Goal: Task Accomplishment & Management: Use online tool/utility

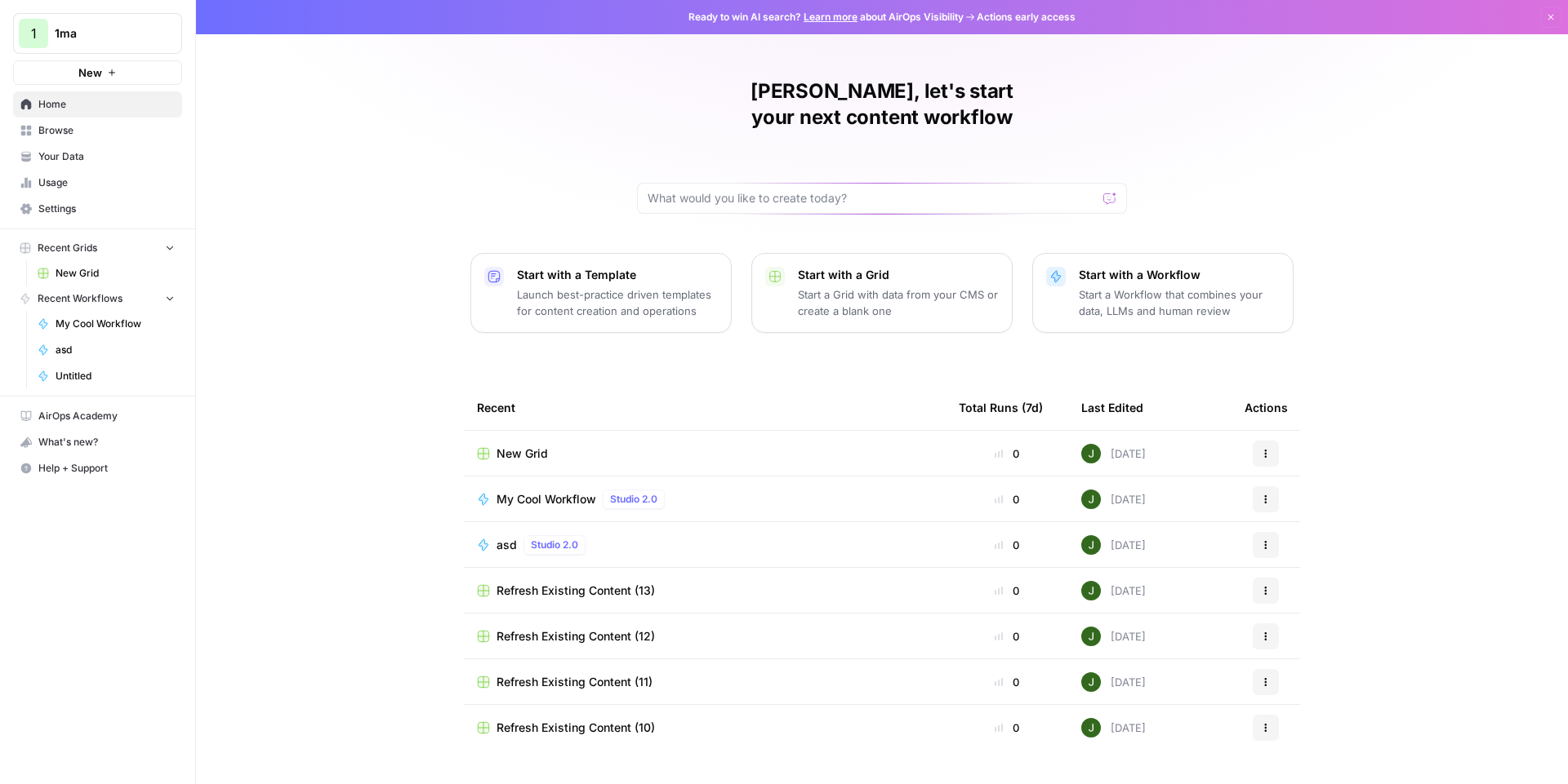
click at [543, 491] on span "My Cool Workflow" at bounding box center [547, 499] width 100 height 16
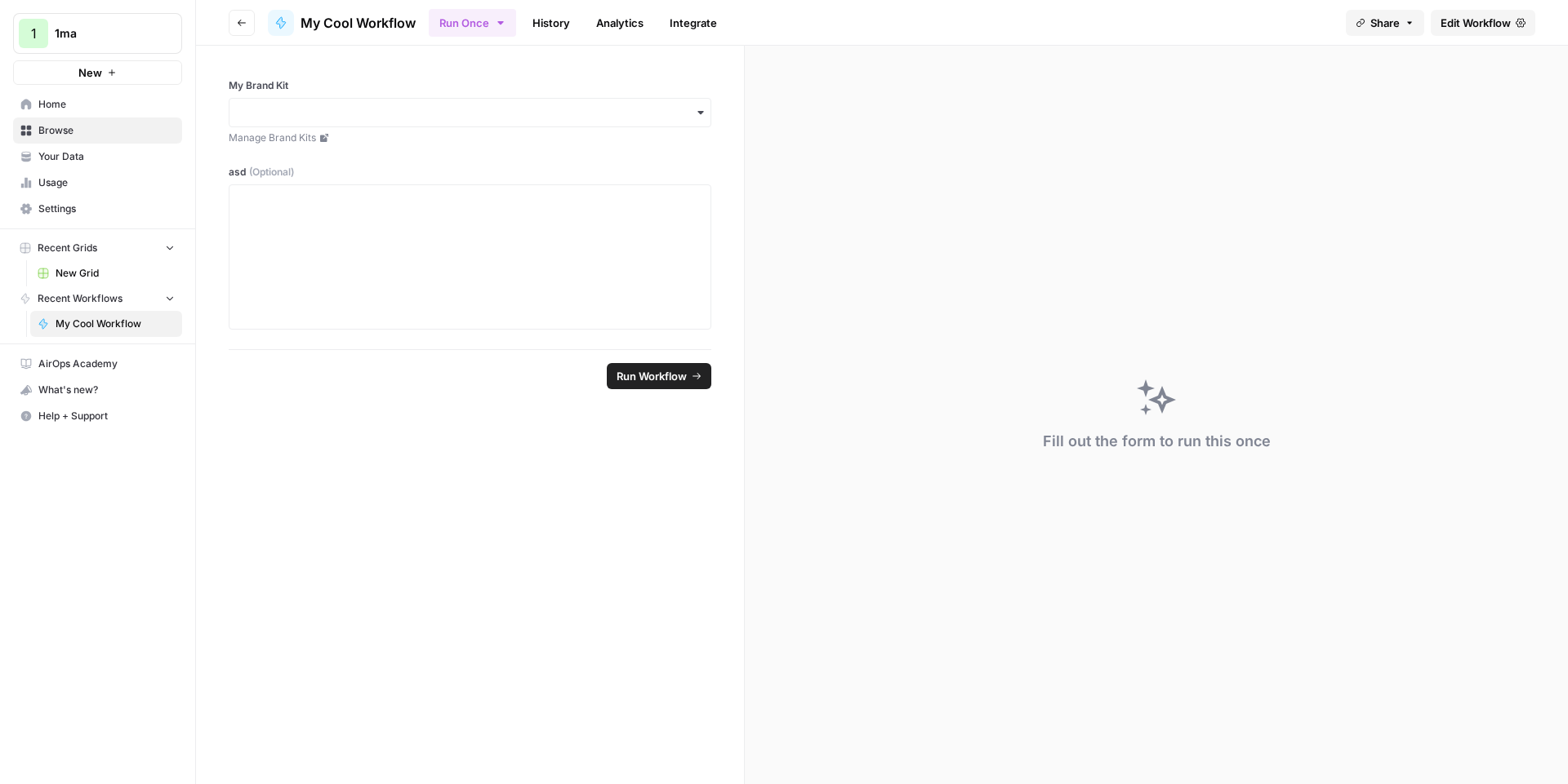
click at [1478, 21] on span "Edit Workflow" at bounding box center [1475, 23] width 71 height 16
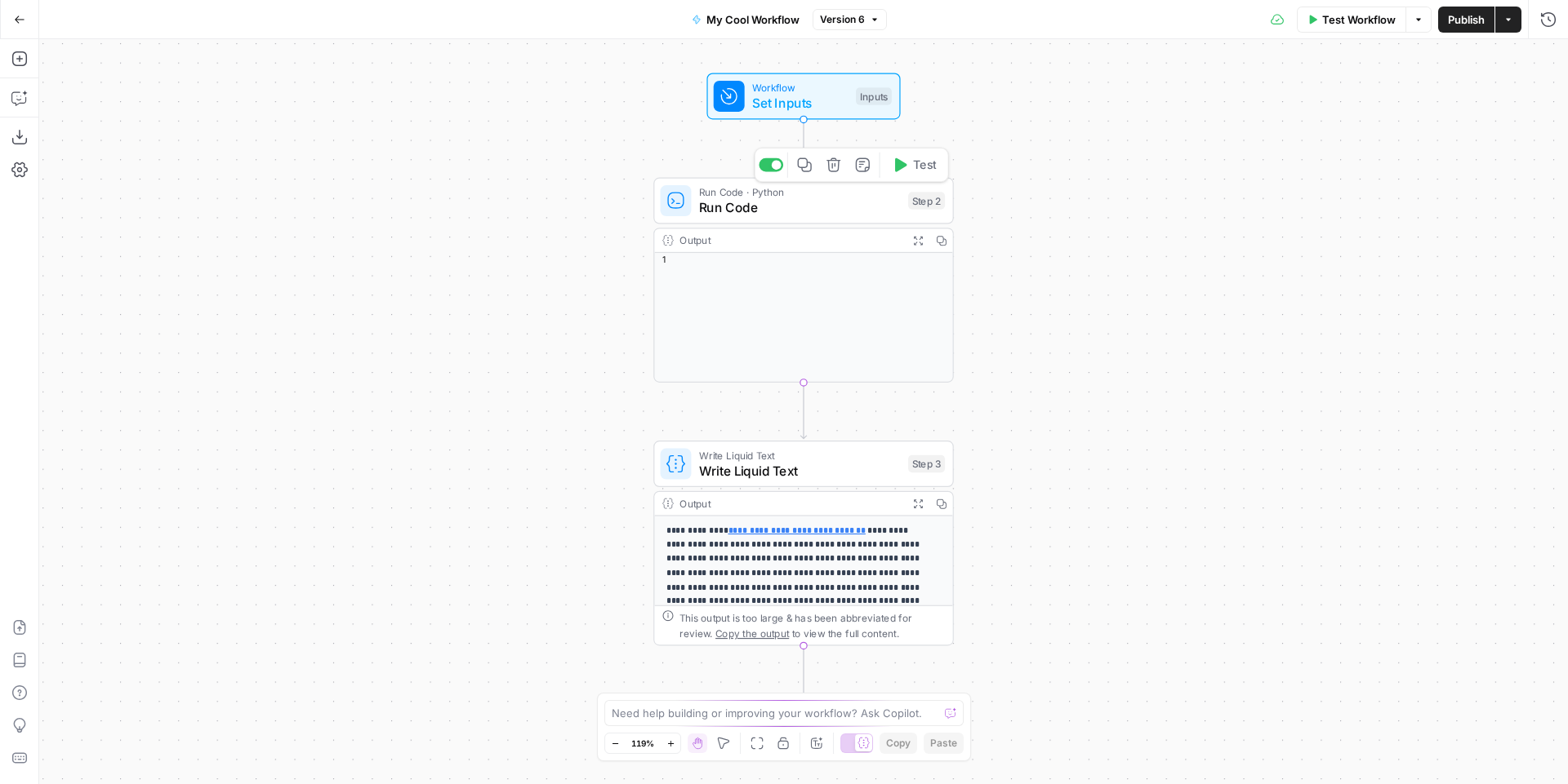
click at [834, 161] on icon "button" at bounding box center [833, 165] width 16 height 16
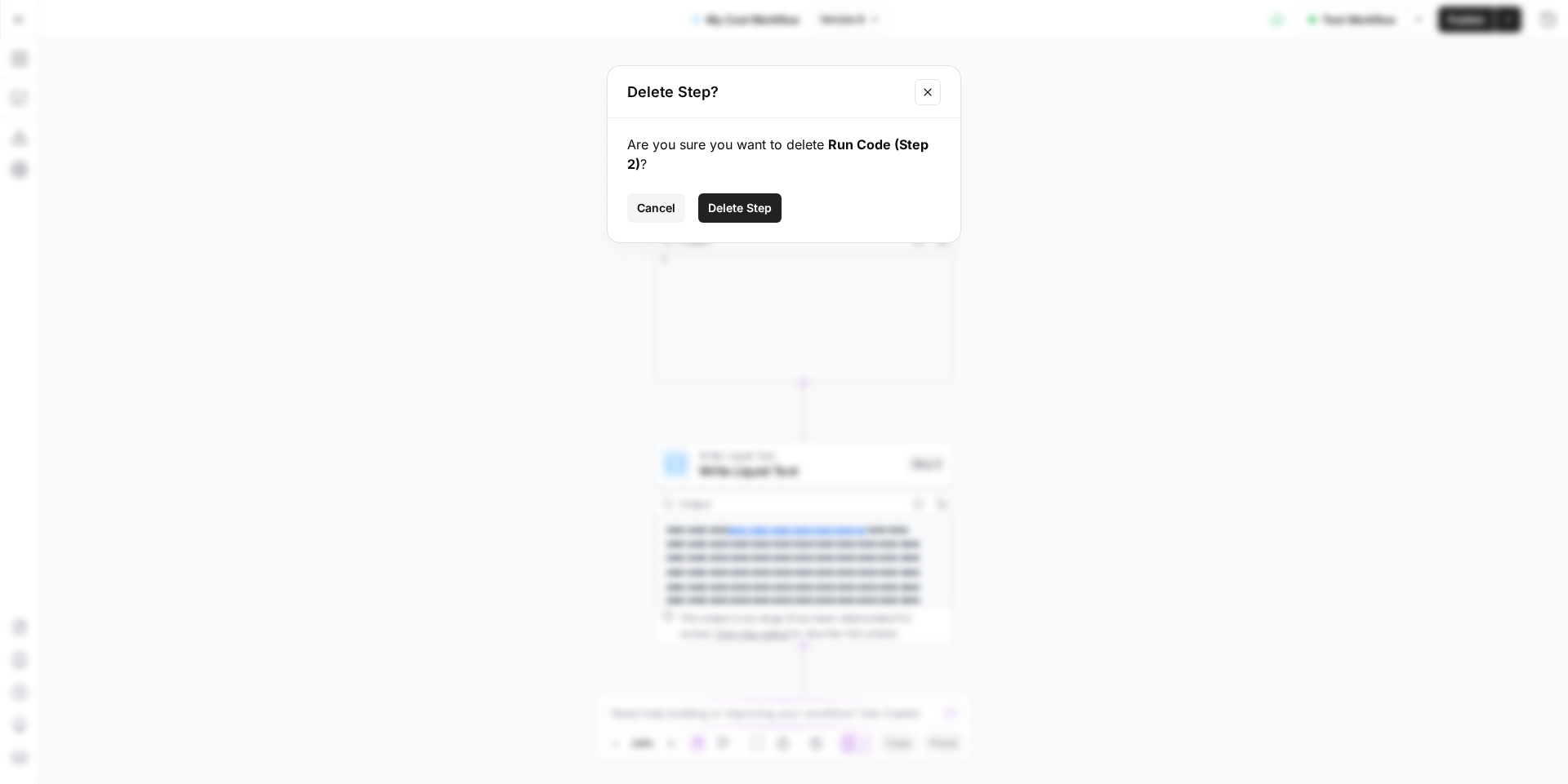
click at [753, 203] on span "Delete Step" at bounding box center [740, 208] width 64 height 16
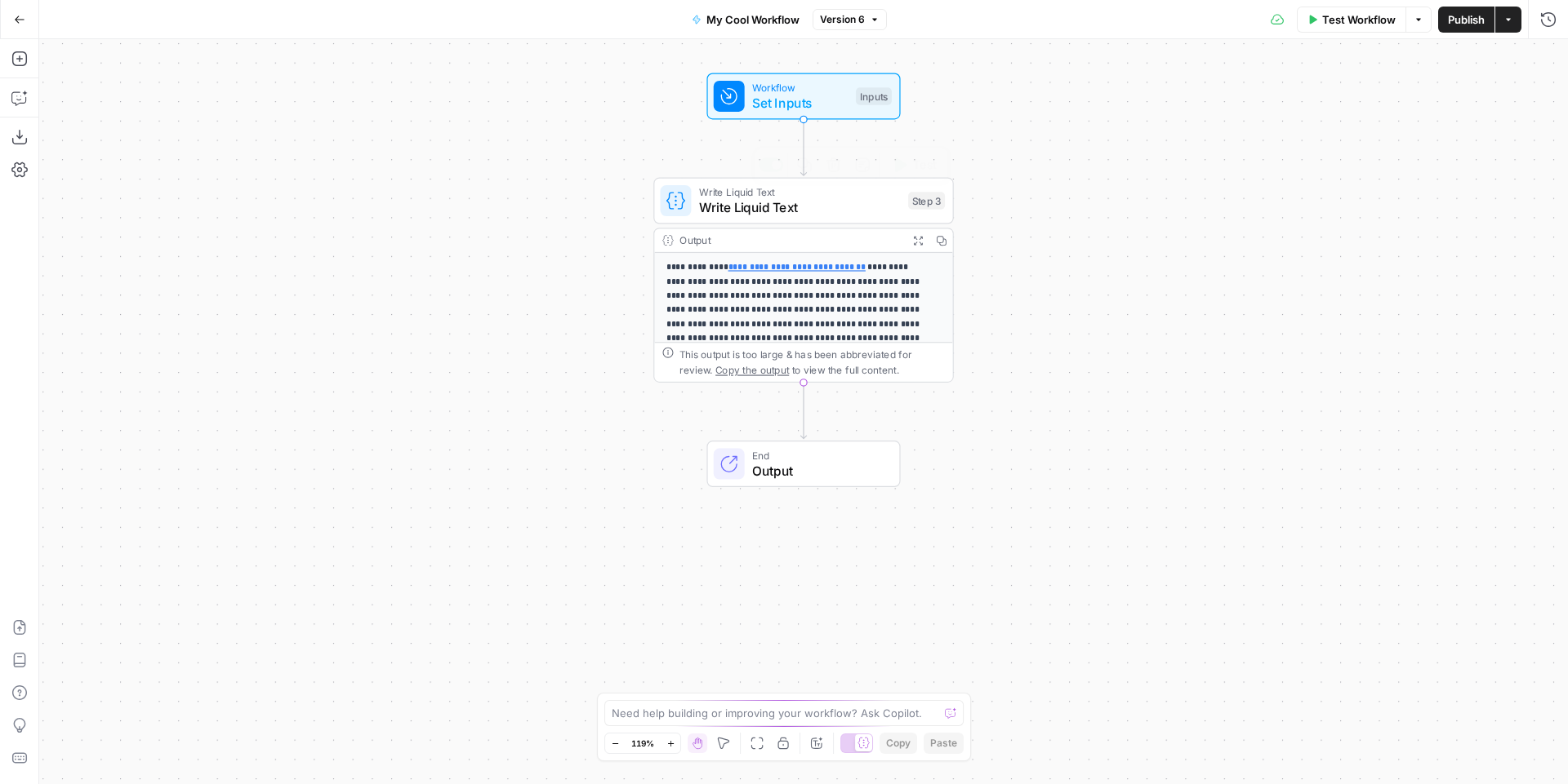
click at [772, 206] on span "Write Liquid Text" at bounding box center [799, 207] width 202 height 20
click at [1161, 179] on div "*" at bounding box center [1272, 439] width 569 height 590
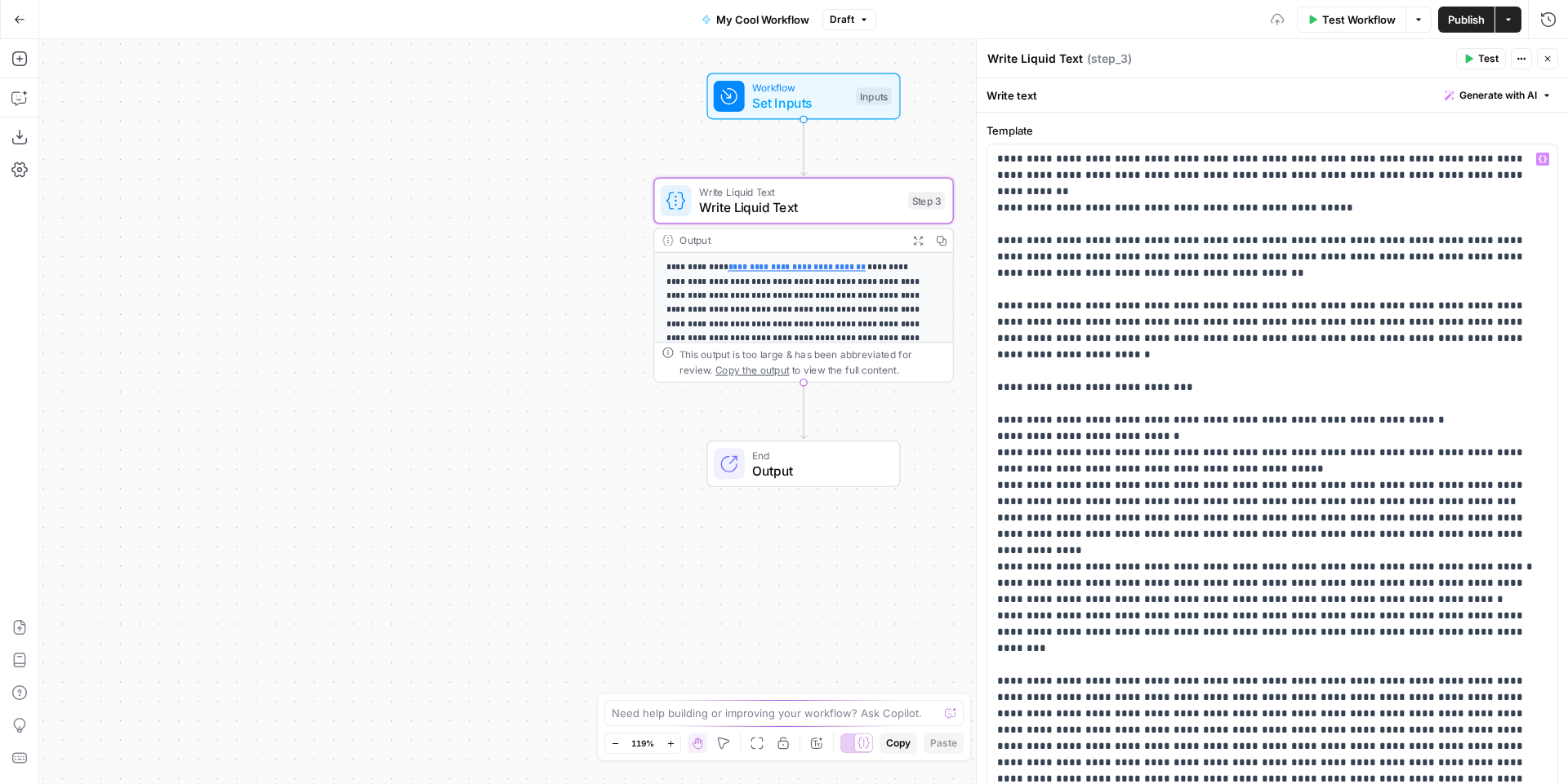
click at [1545, 57] on icon "button" at bounding box center [1547, 59] width 10 height 10
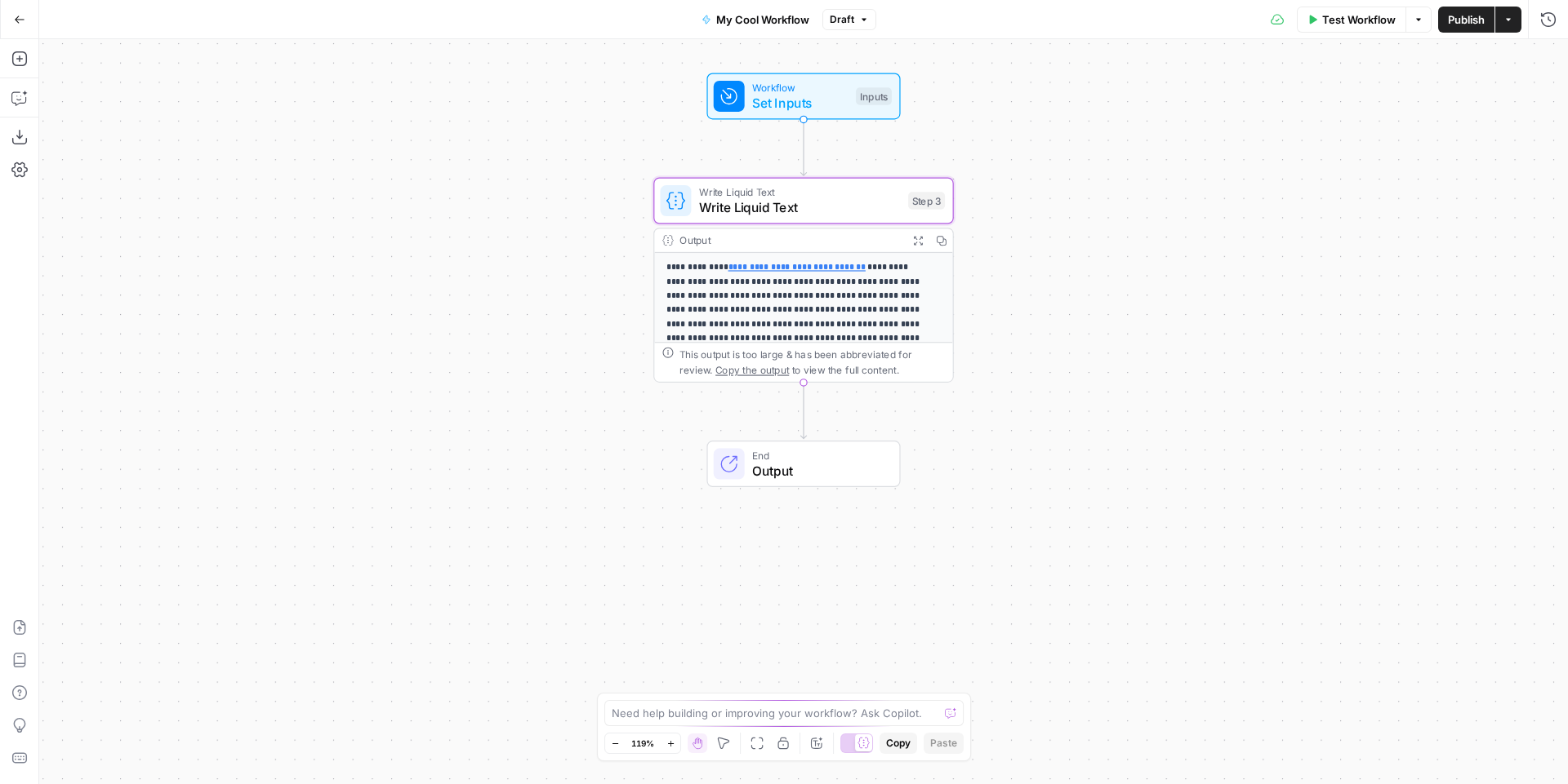
click at [1470, 19] on span "Publish" at bounding box center [1465, 19] width 37 height 16
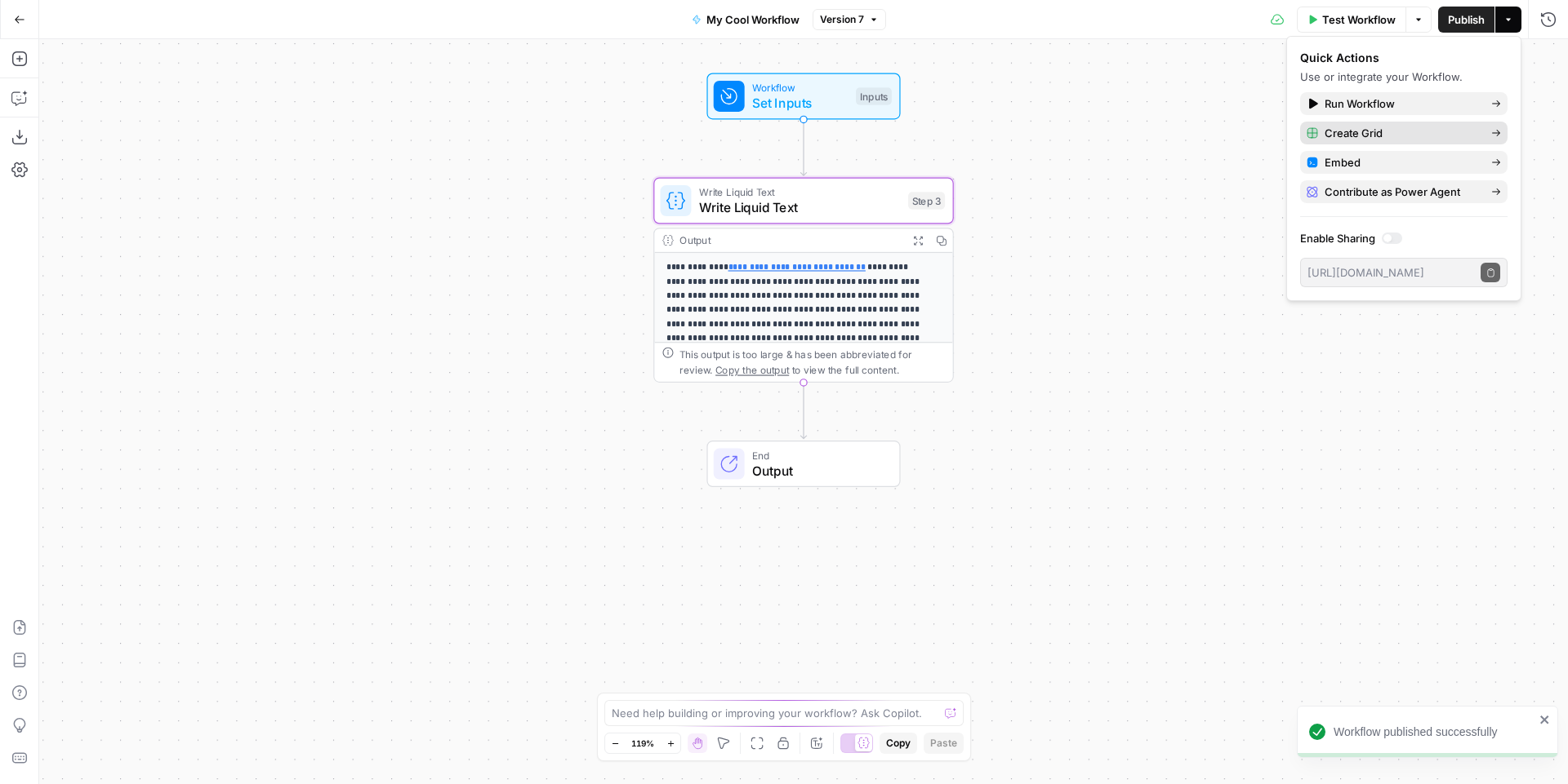
click at [1399, 133] on span "Create Grid" at bounding box center [1401, 132] width 153 height 16
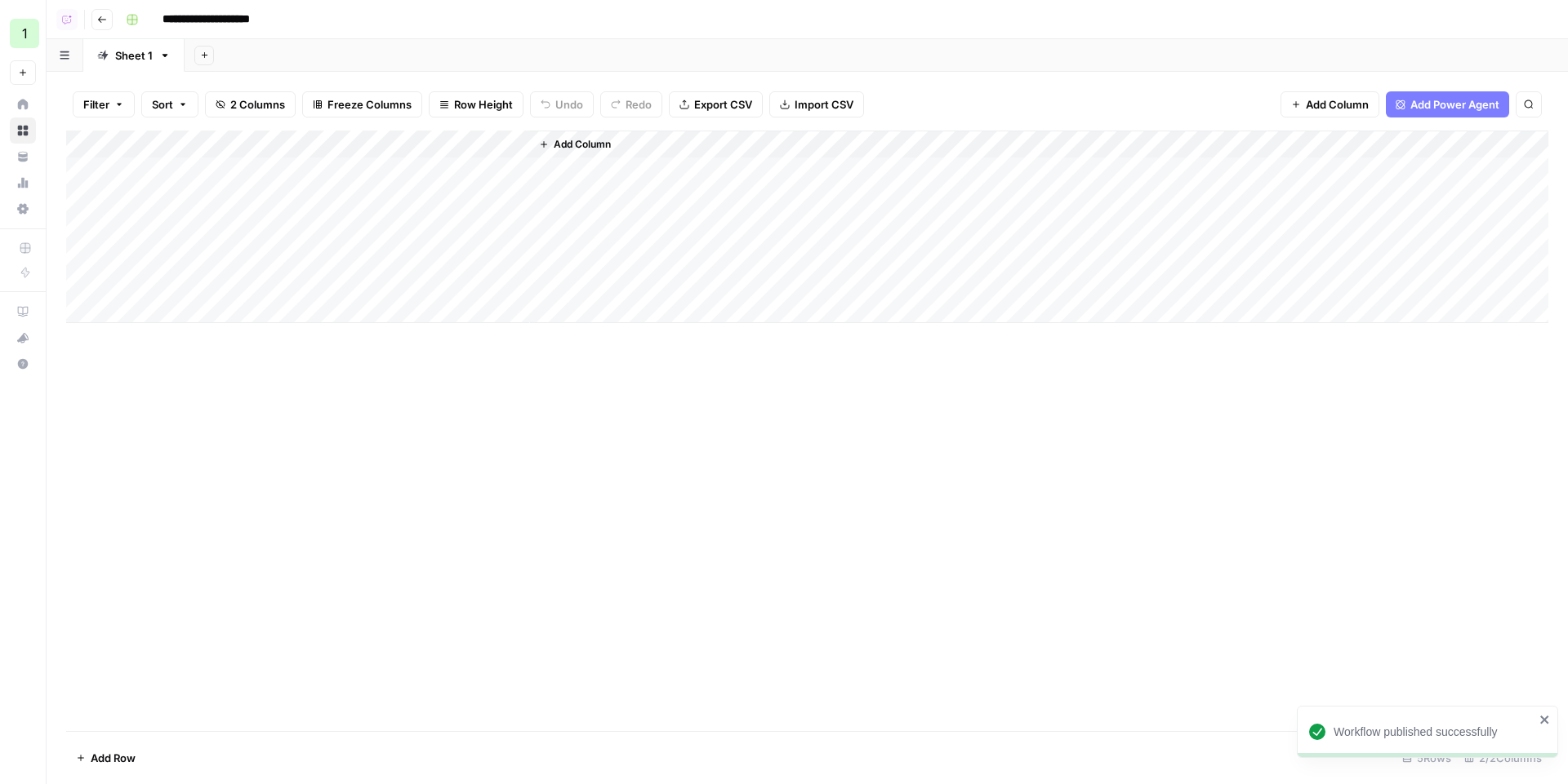
click at [430, 173] on div "Add Column" at bounding box center [806, 227] width 1482 height 193
click at [433, 170] on div "Add Column" at bounding box center [806, 227] width 1482 height 193
click at [393, 143] on div "Add Column" at bounding box center [806, 227] width 1482 height 193
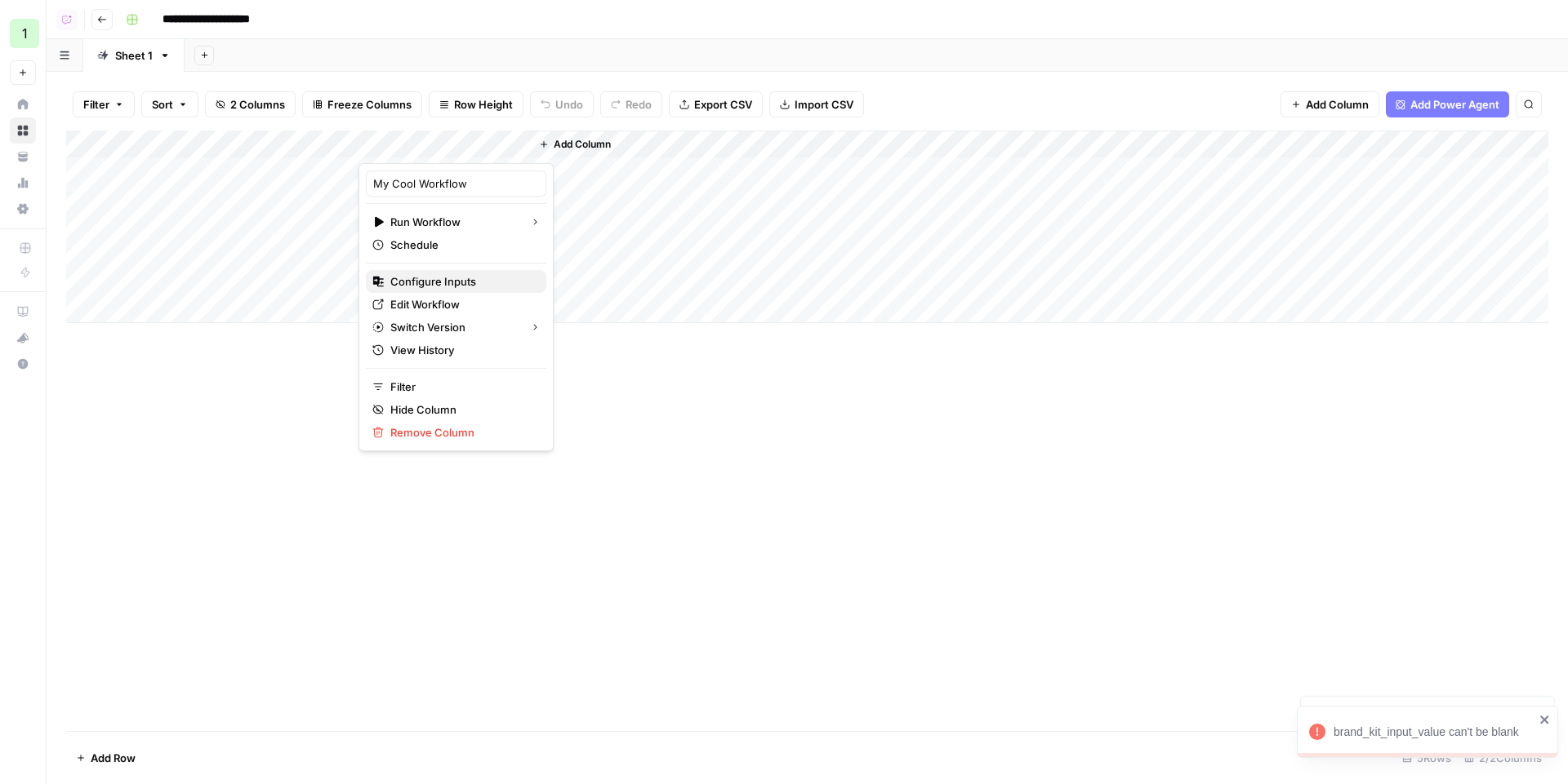
click at [461, 284] on span "Configure Inputs" at bounding box center [462, 282] width 143 height 16
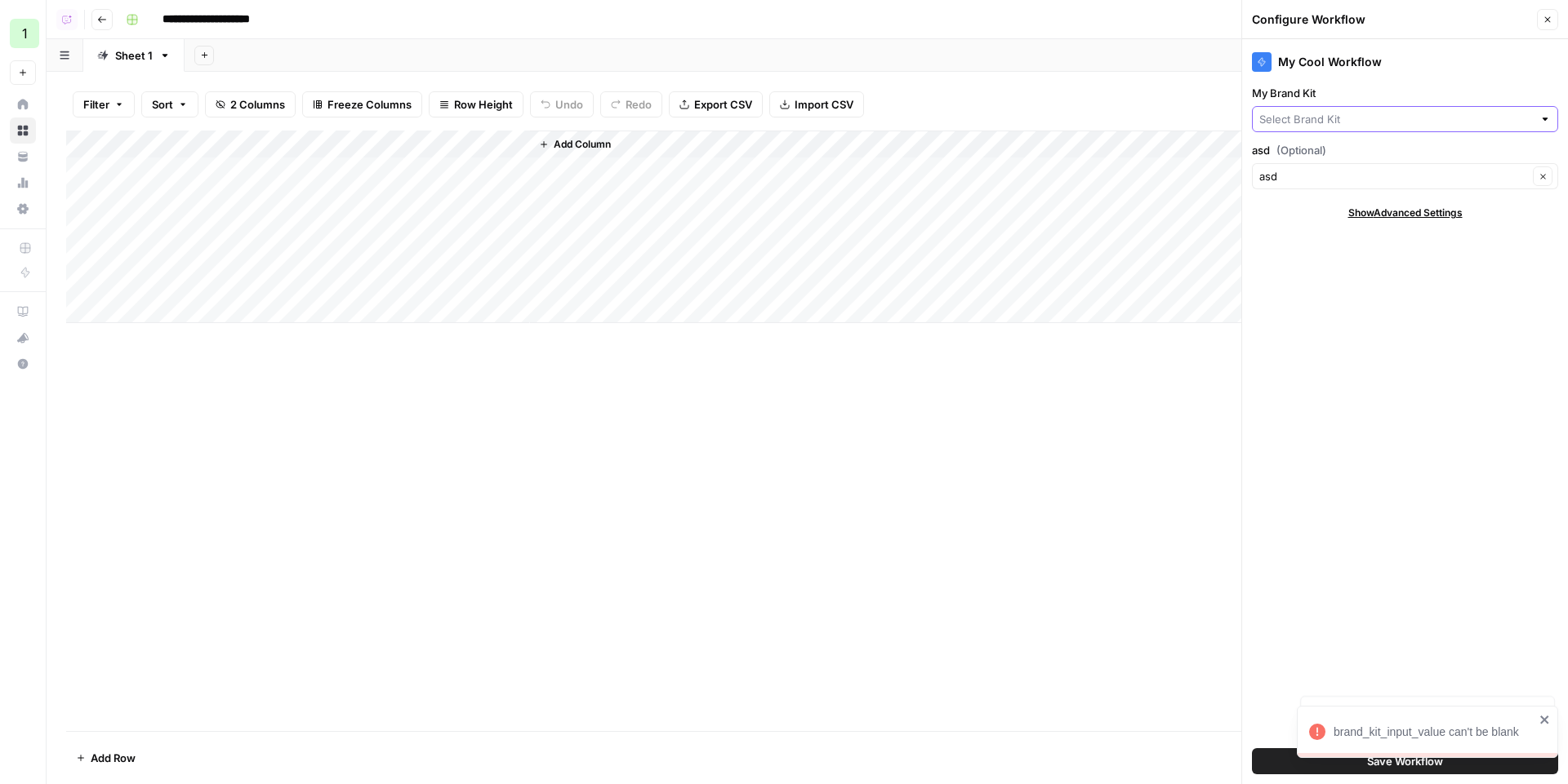
click at [1314, 118] on input "My Brand Kit" at bounding box center [1396, 119] width 274 height 16
click at [1300, 165] on button "Write it simple" at bounding box center [1405, 157] width 292 height 23
type input "Write it simple"
click at [1389, 769] on div "brand_kit_input_value can't be blank" at bounding box center [1424, 767] width 261 height 7
click at [1300, 768] on button "Save Workflow" at bounding box center [1405, 761] width 307 height 26
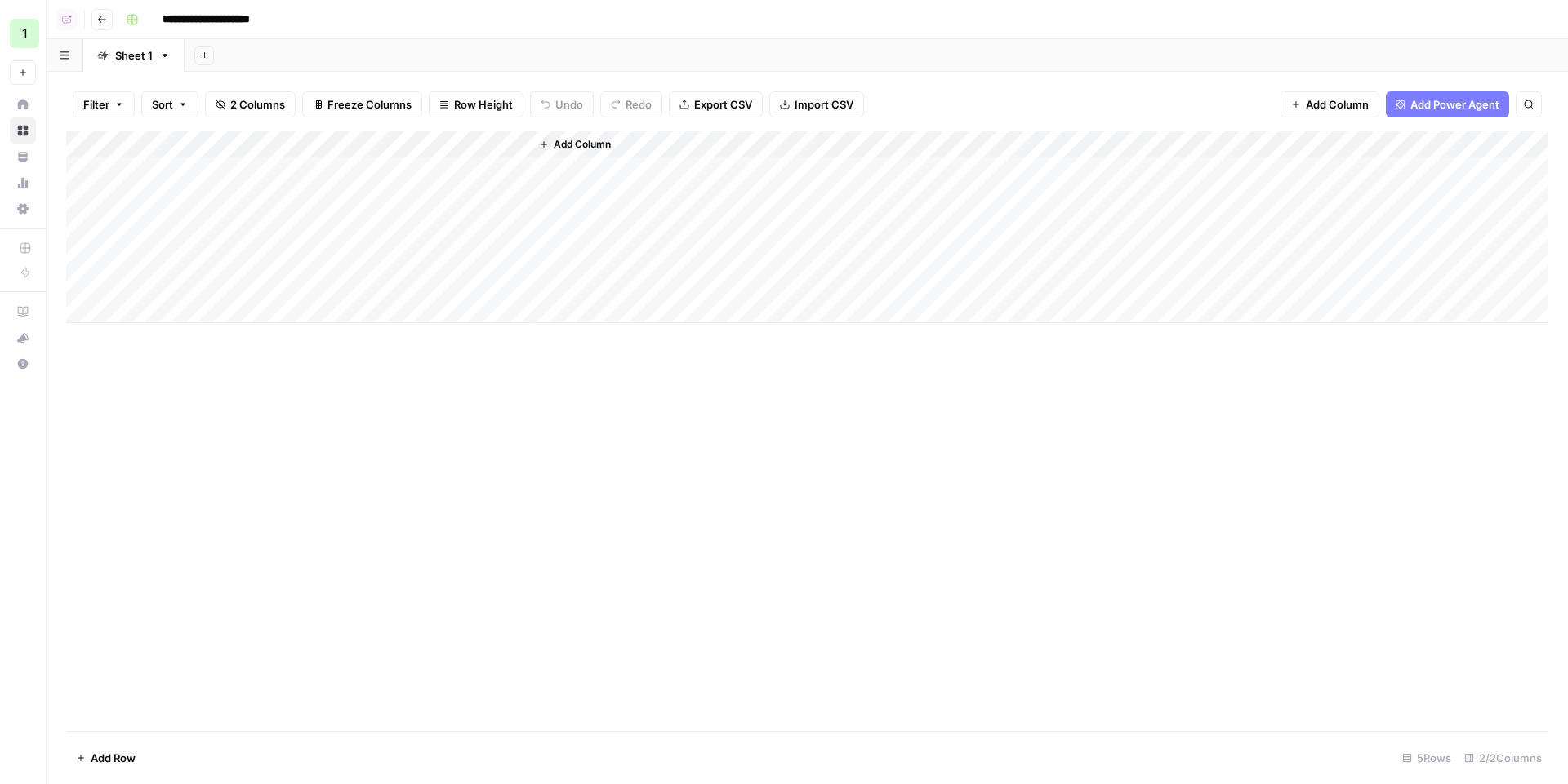
click at [469, 170] on div "Add Column" at bounding box center [806, 227] width 1482 height 193
click at [634, 174] on div "Add Column" at bounding box center [806, 227] width 1482 height 193
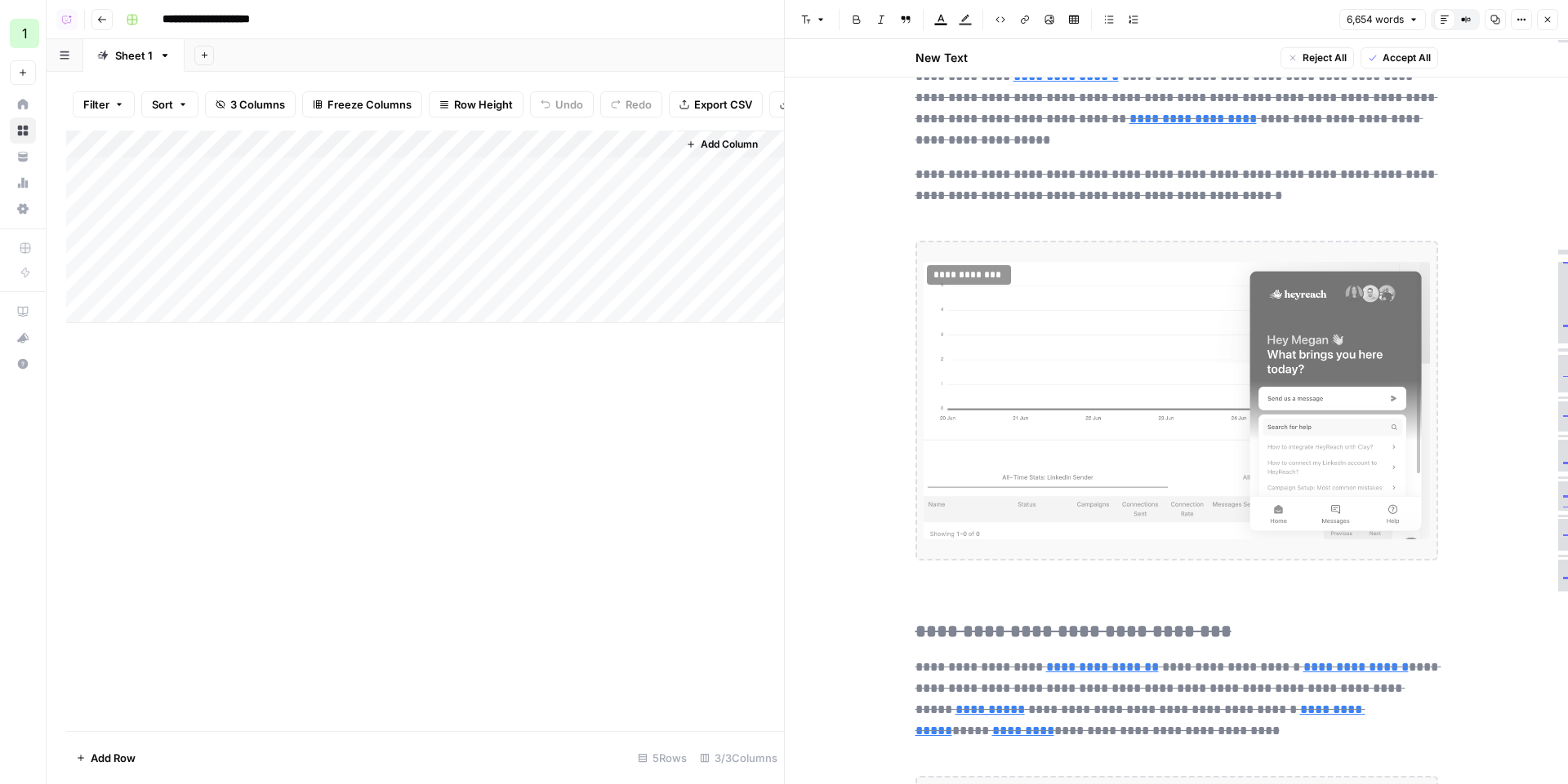
scroll to position [13512, 0]
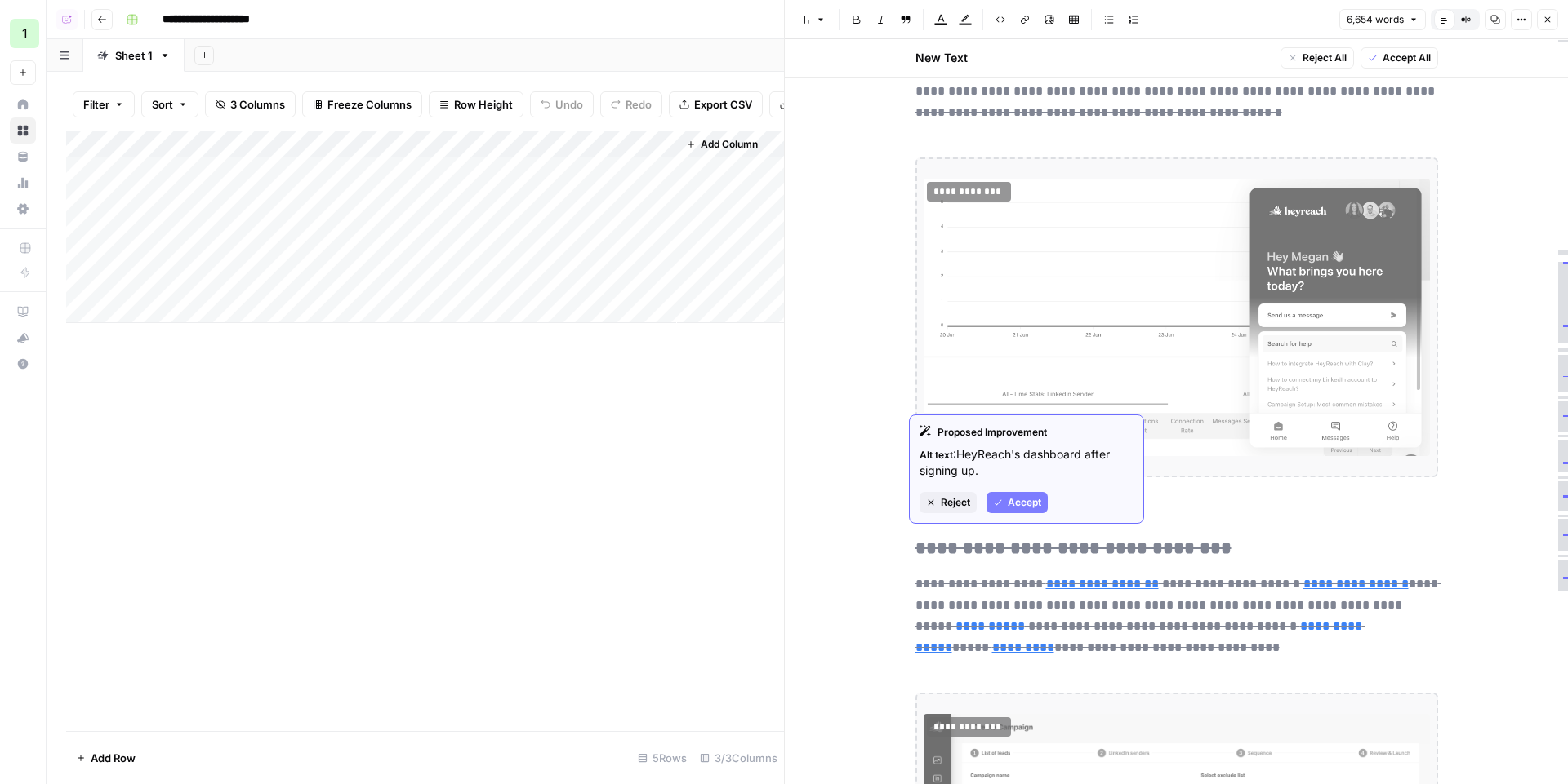
drag, startPoint x: 998, startPoint y: 498, endPoint x: 1007, endPoint y: 479, distance: 21.0
click at [999, 498] on icon "button" at bounding box center [998, 502] width 10 height 10
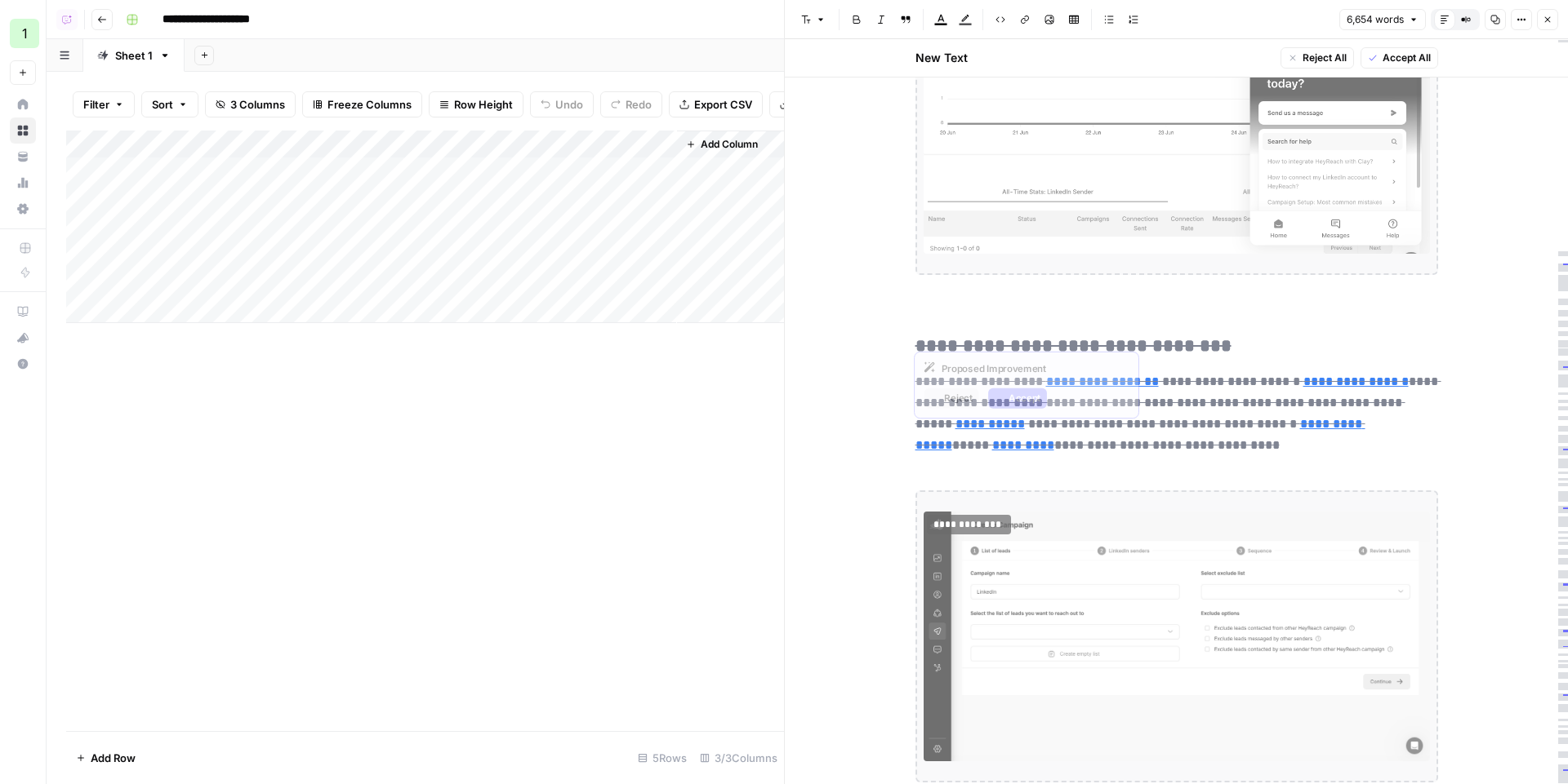
scroll to position [12911, 0]
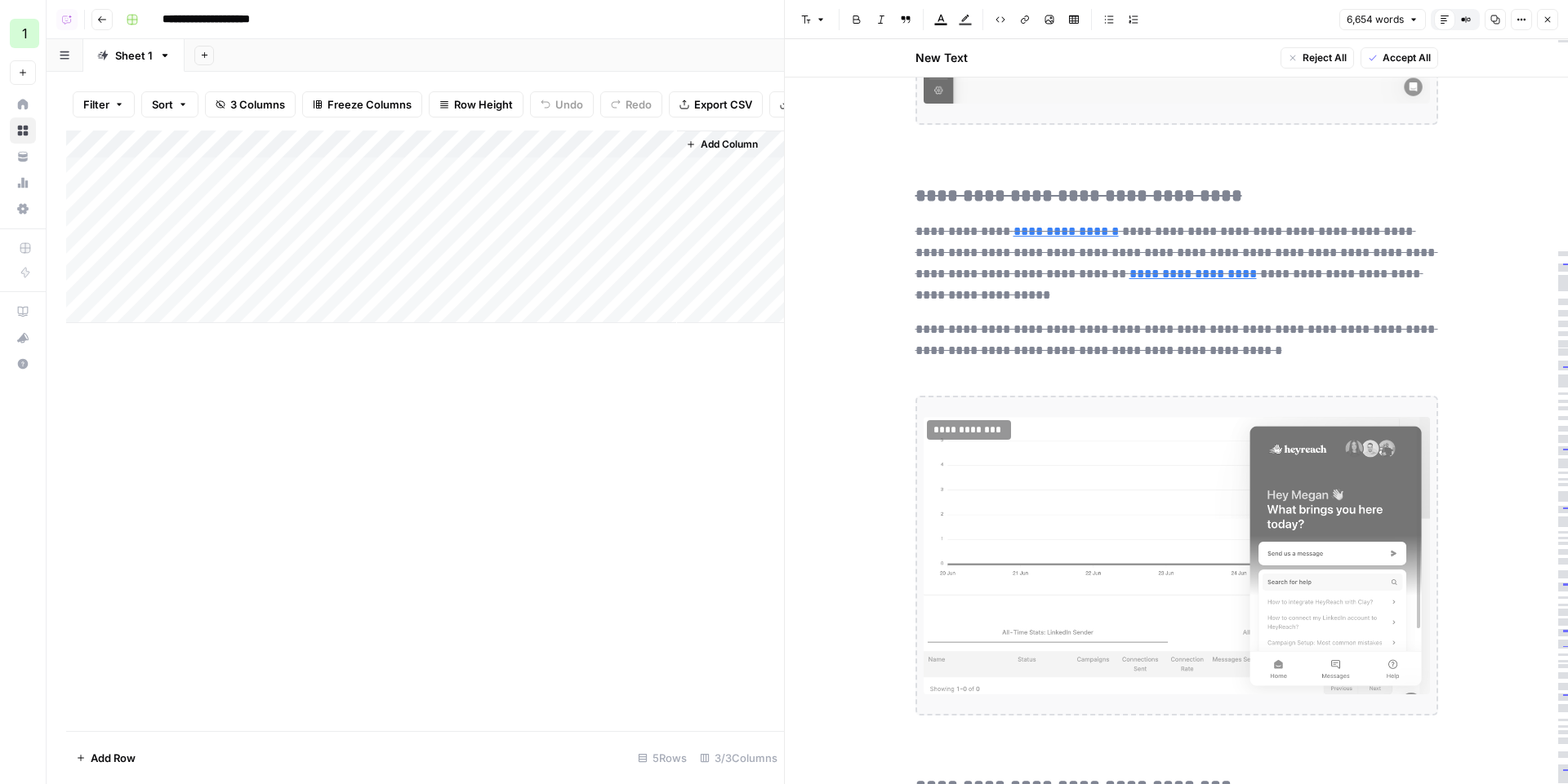
click at [451, 188] on div "Add Column" at bounding box center [424, 227] width 718 height 193
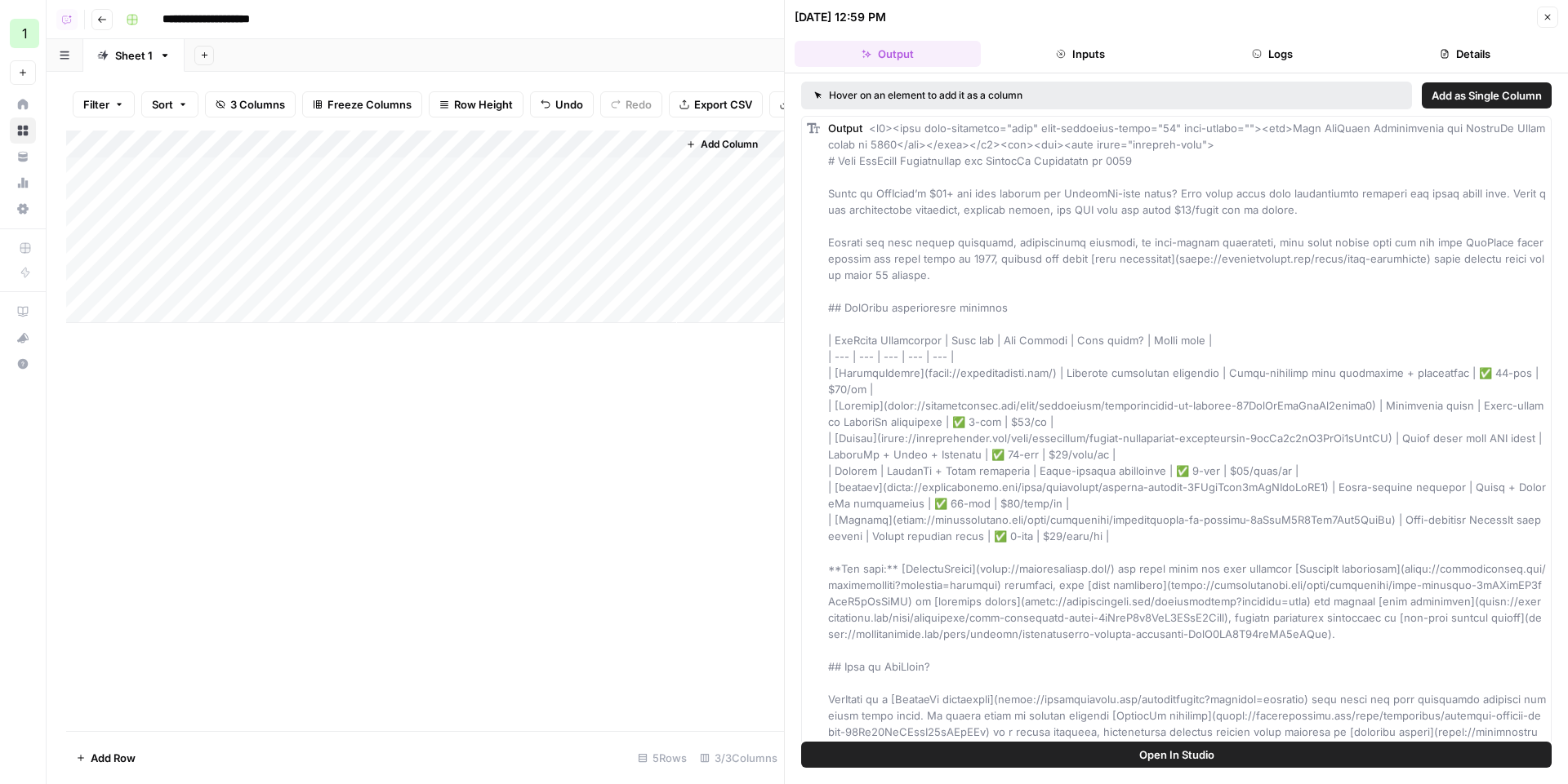
click at [1267, 56] on button "Logs" at bounding box center [1272, 54] width 186 height 26
